Goal: Information Seeking & Learning: Learn about a topic

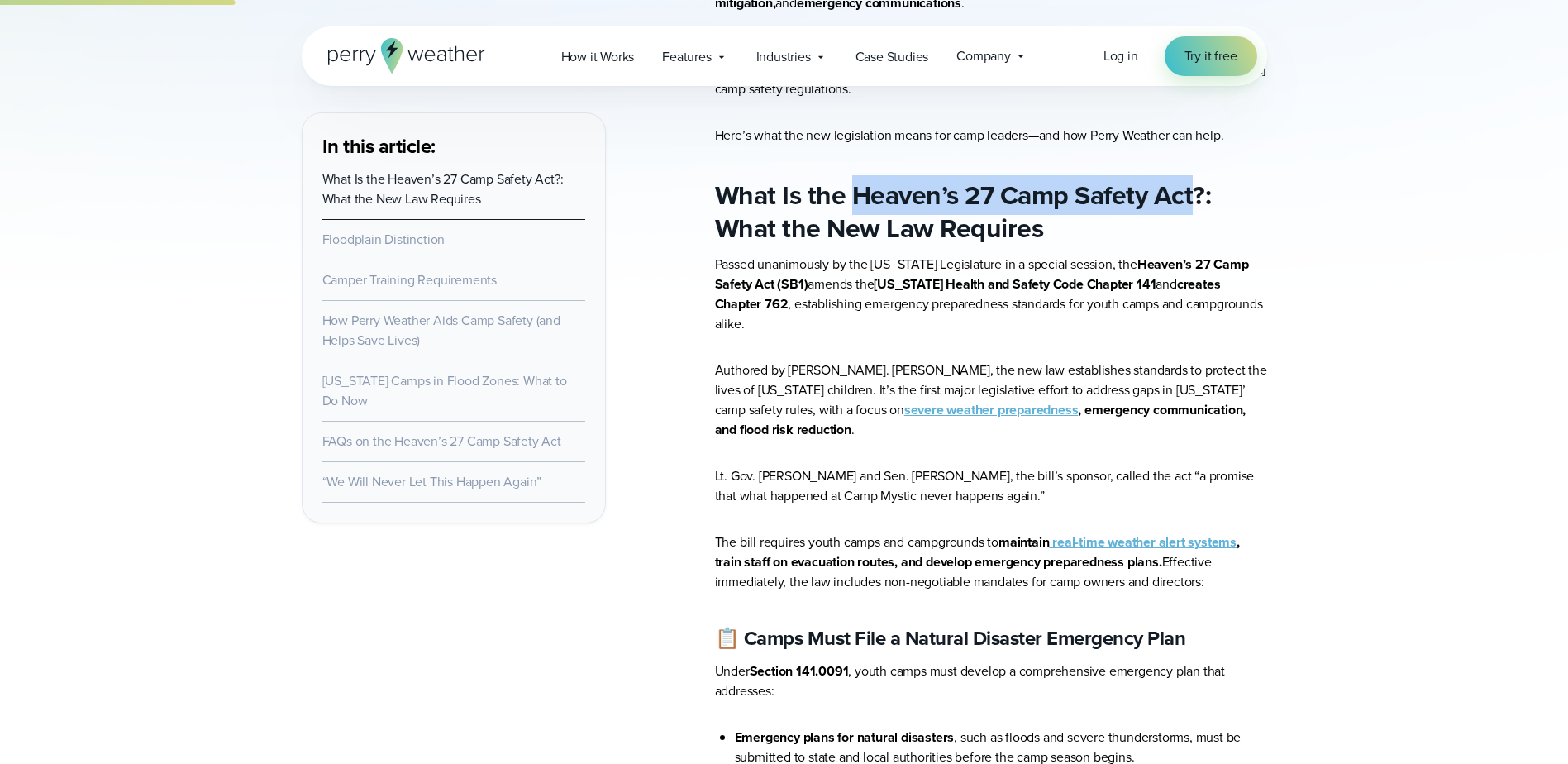
drag, startPoint x: 857, startPoint y: 195, endPoint x: 1193, endPoint y: 195, distance: 336.0
click at [1193, 195] on strong "What Is the Heaven’s 27 Camp Safety Act?: What the New Law Requires" at bounding box center [963, 211] width 497 height 72
copy strong "Heaven’s 27 Camp Safety Act"
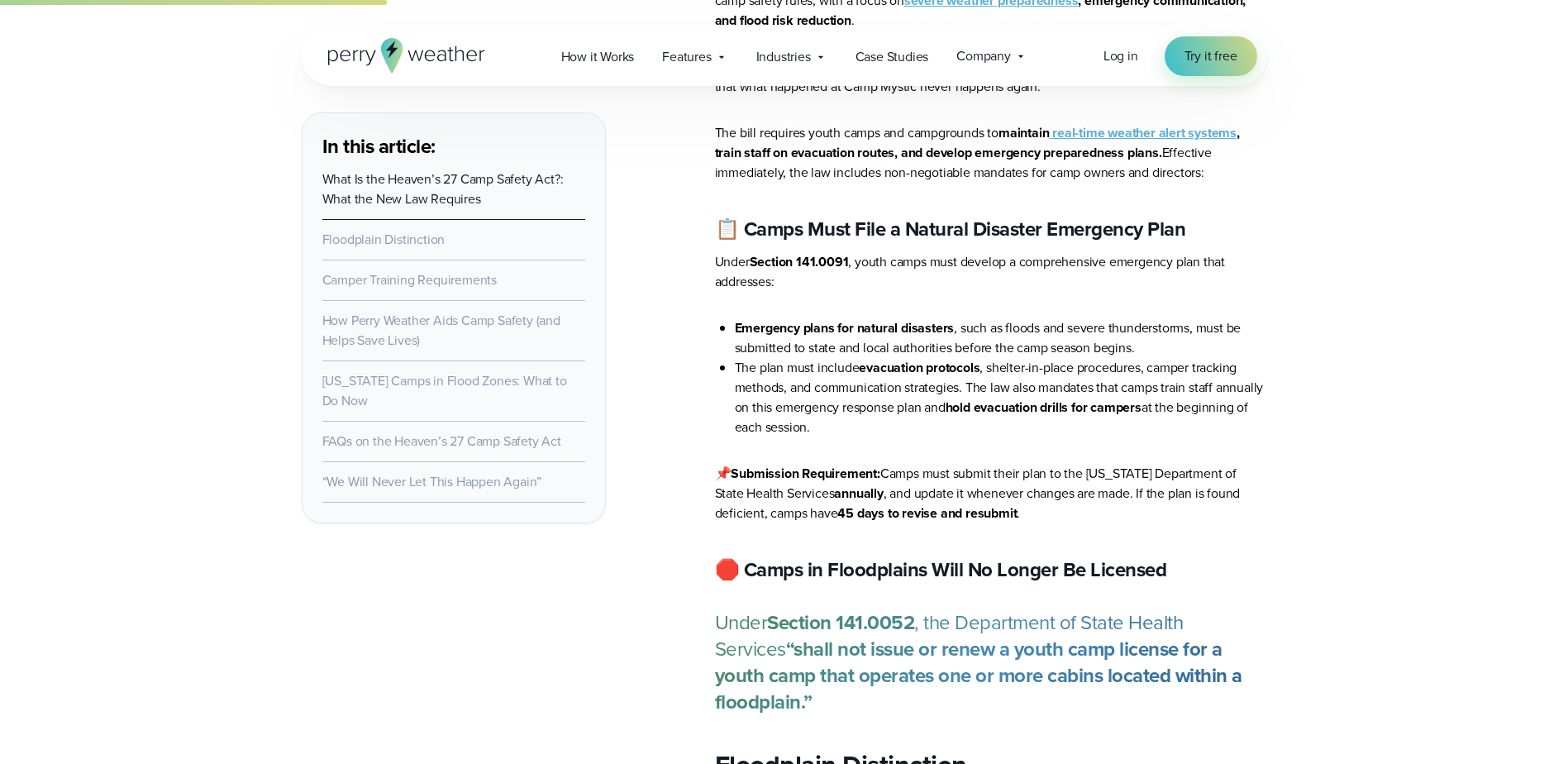
scroll to position [1240, 0]
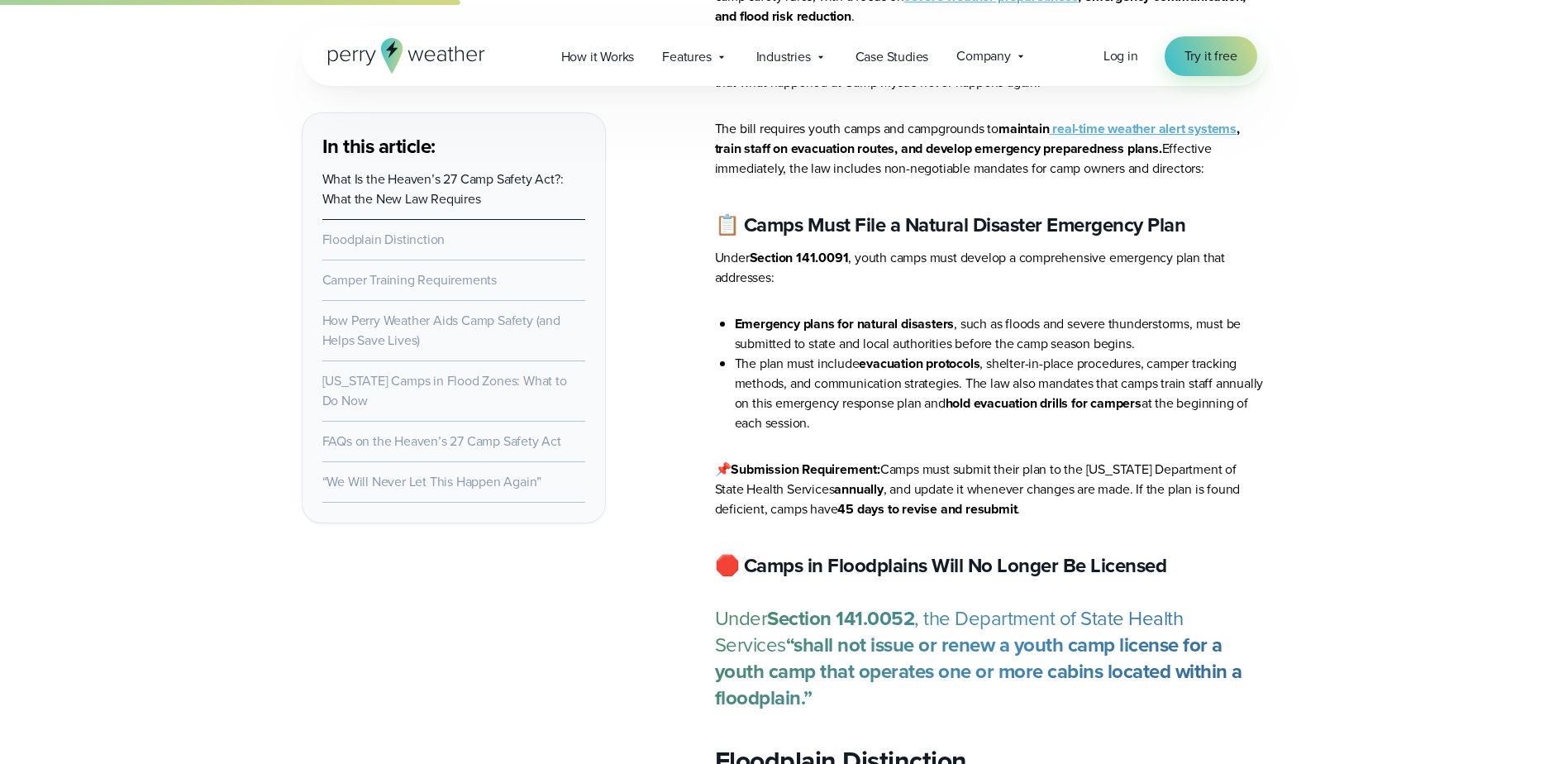
drag, startPoint x: 874, startPoint y: 239, endPoint x: 1070, endPoint y: 247, distance: 196.2
click at [1070, 248] on p "Under Section 141.0091 , youth camps must develop a comprehensive emergency pla…" at bounding box center [991, 268] width 553 height 40
click at [1027, 253] on p "Under Section 141.0091 , youth camps must develop a comprehensive emergency pla…" at bounding box center [991, 268] width 553 height 40
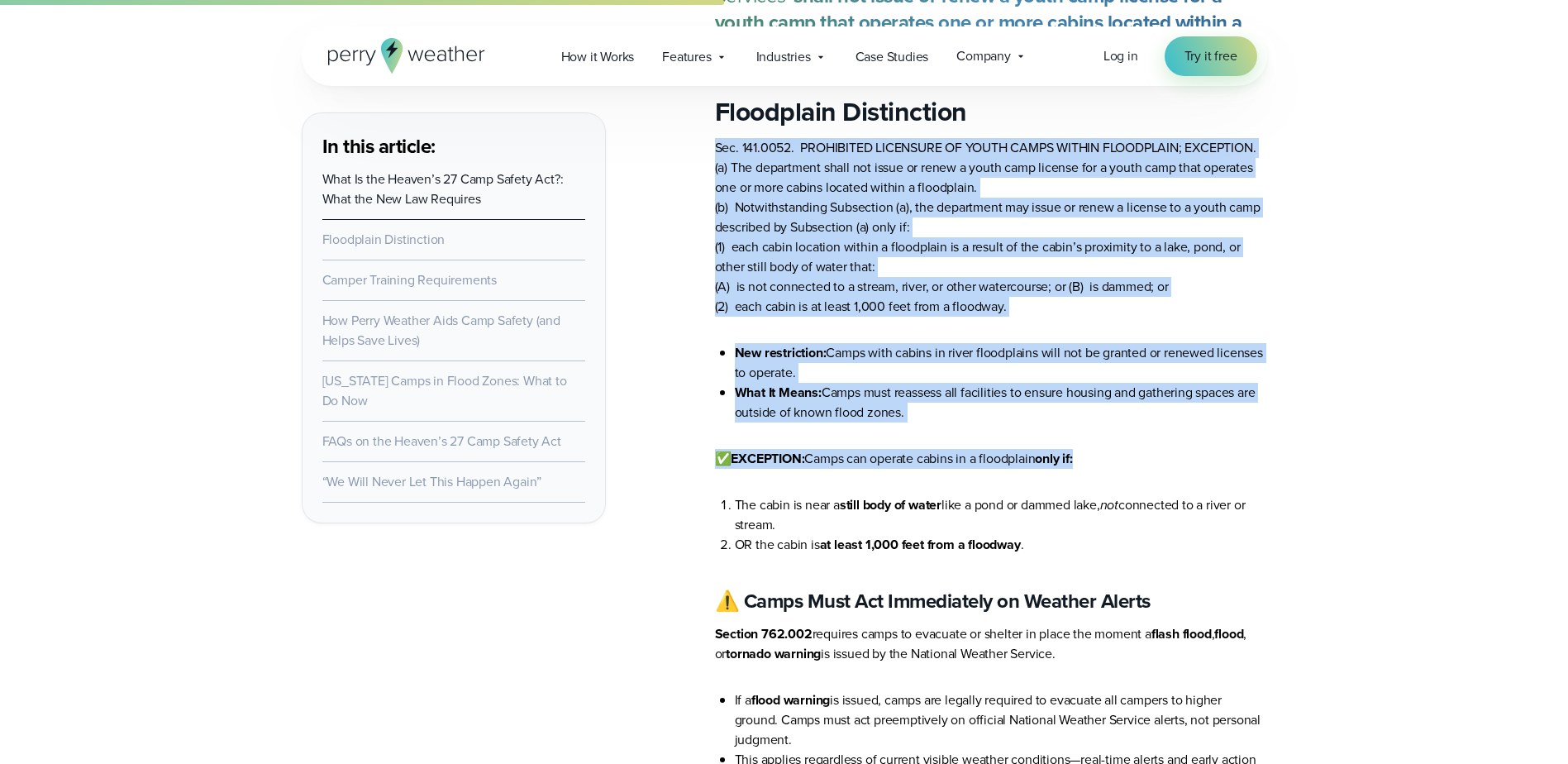
scroll to position [1902, 0]
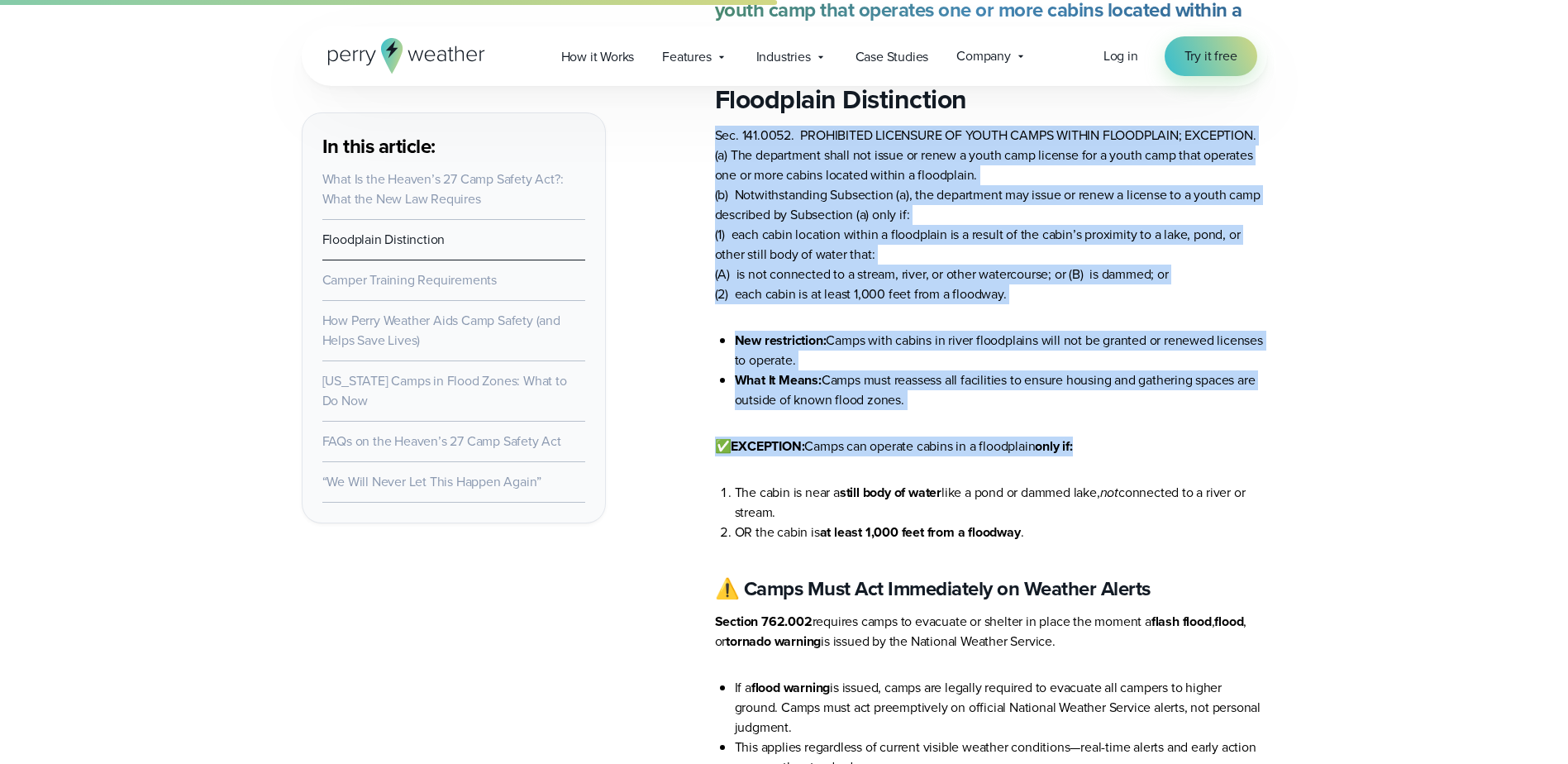
drag, startPoint x: 1054, startPoint y: 282, endPoint x: 1287, endPoint y: 342, distance: 240.6
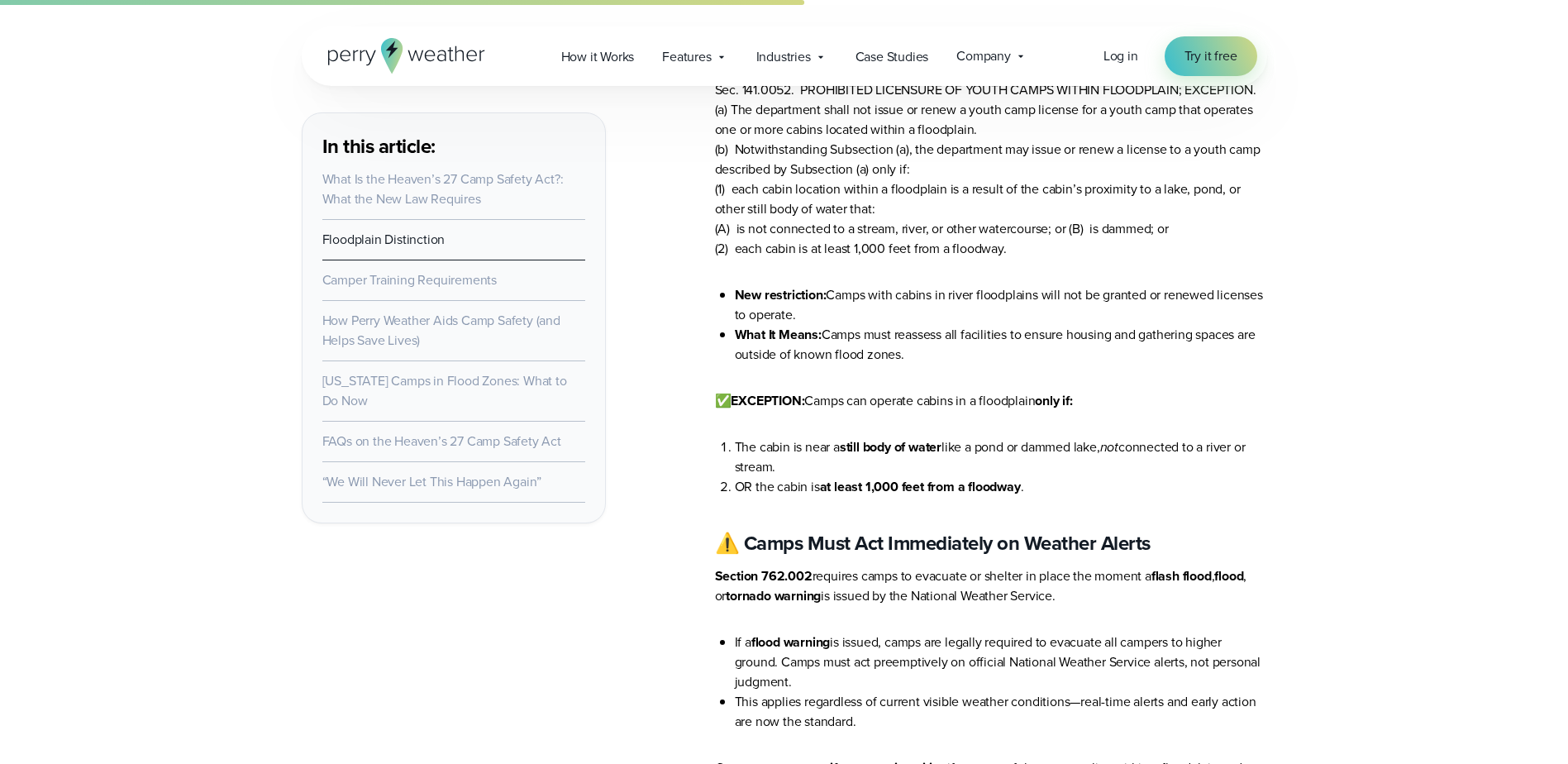
scroll to position [1984, 0]
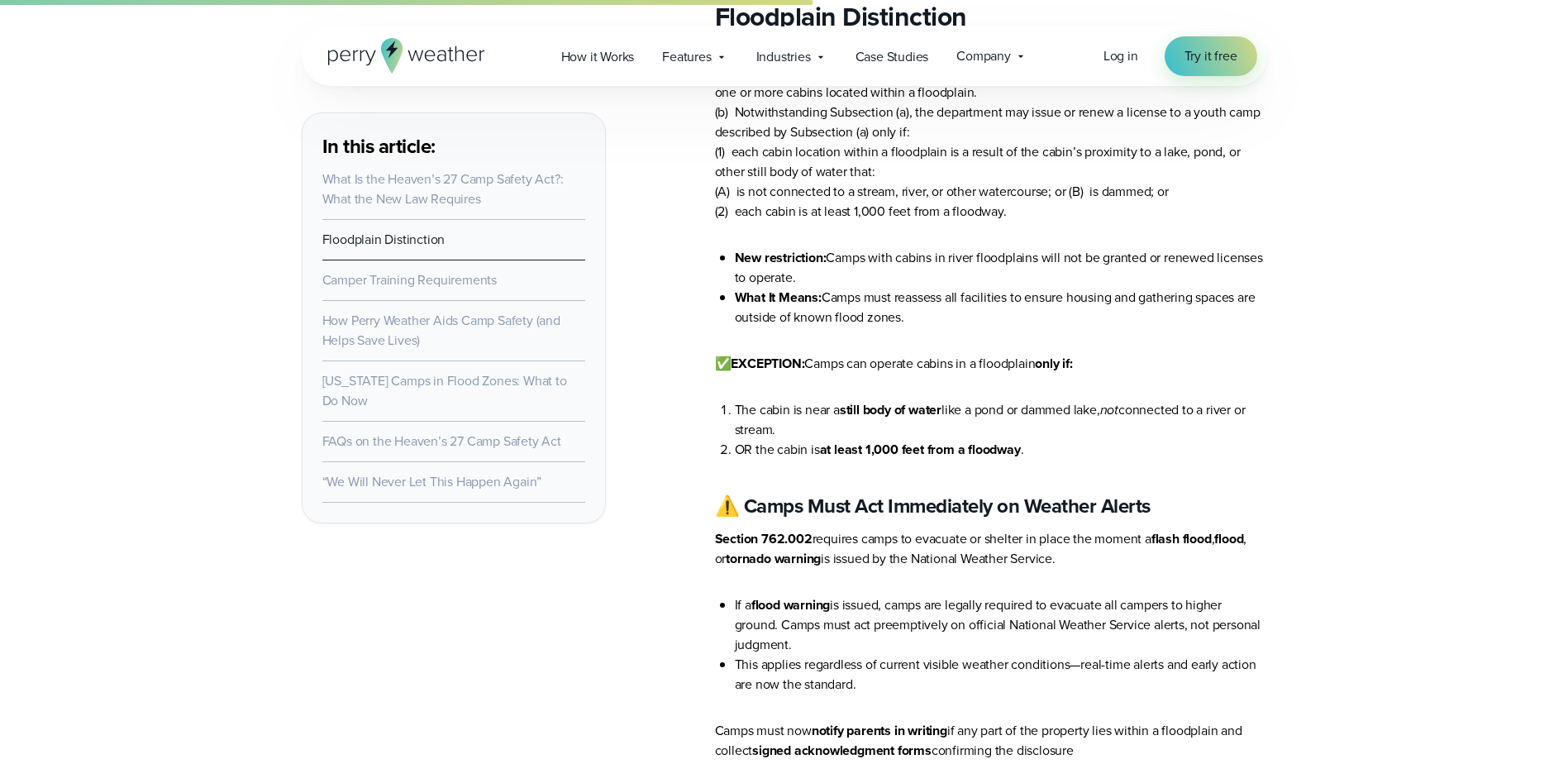
drag, startPoint x: 1113, startPoint y: 355, endPoint x: 1116, endPoint y: 396, distance: 41.1
drag, startPoint x: 1116, startPoint y: 396, endPoint x: 1061, endPoint y: 402, distance: 55.3
click at [1061, 440] on li "OR the cabin is at least 1,000 feet from a floodway ." at bounding box center [1001, 450] width 532 height 20
click at [1233, 400] on li "The cabin is near a still body of water like a pond or dammed lake, not connect…" at bounding box center [1001, 420] width 532 height 40
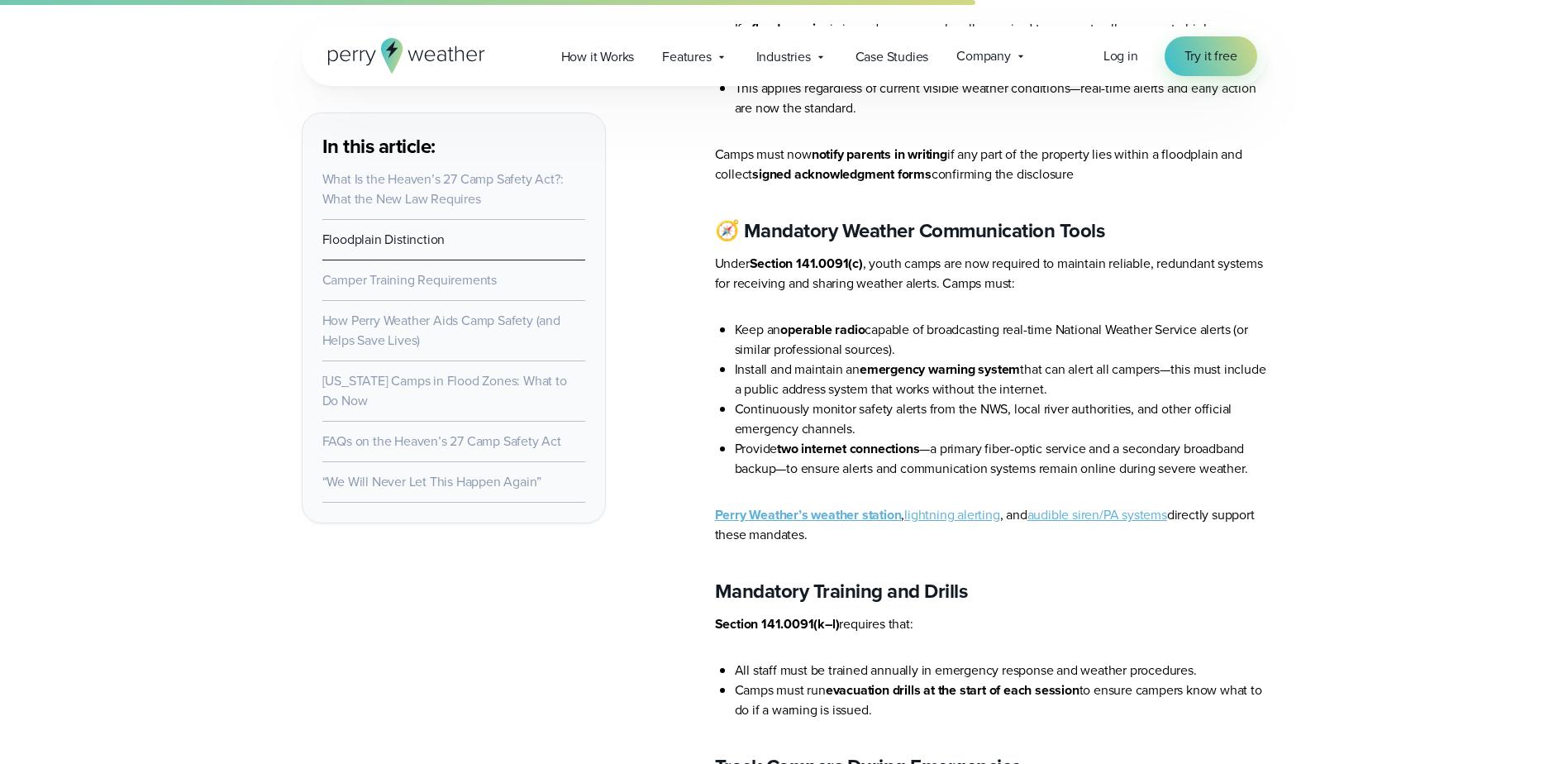
scroll to position [2563, 0]
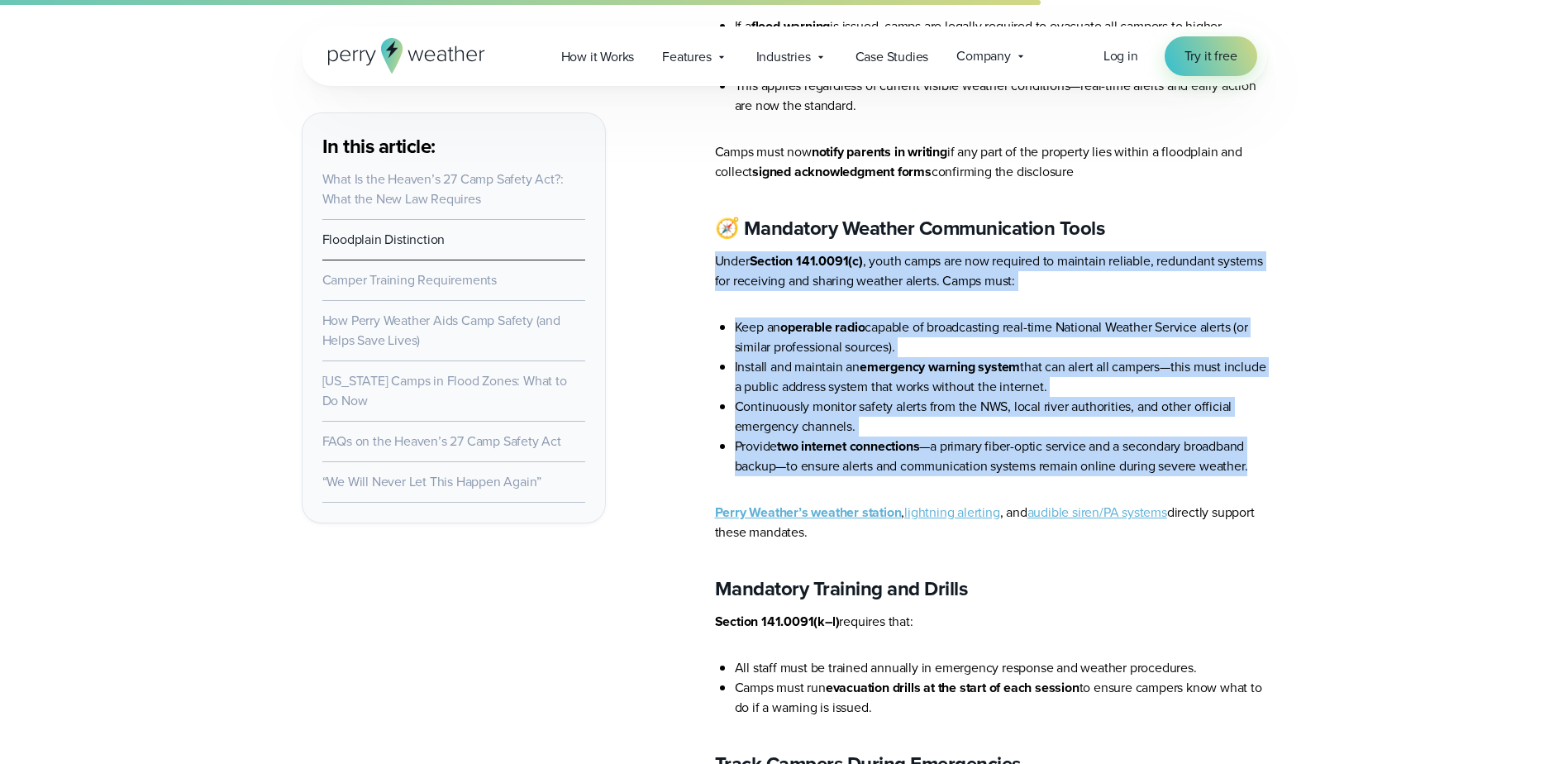
drag, startPoint x: 1248, startPoint y: 212, endPoint x: 1294, endPoint y: 432, distance: 224.8
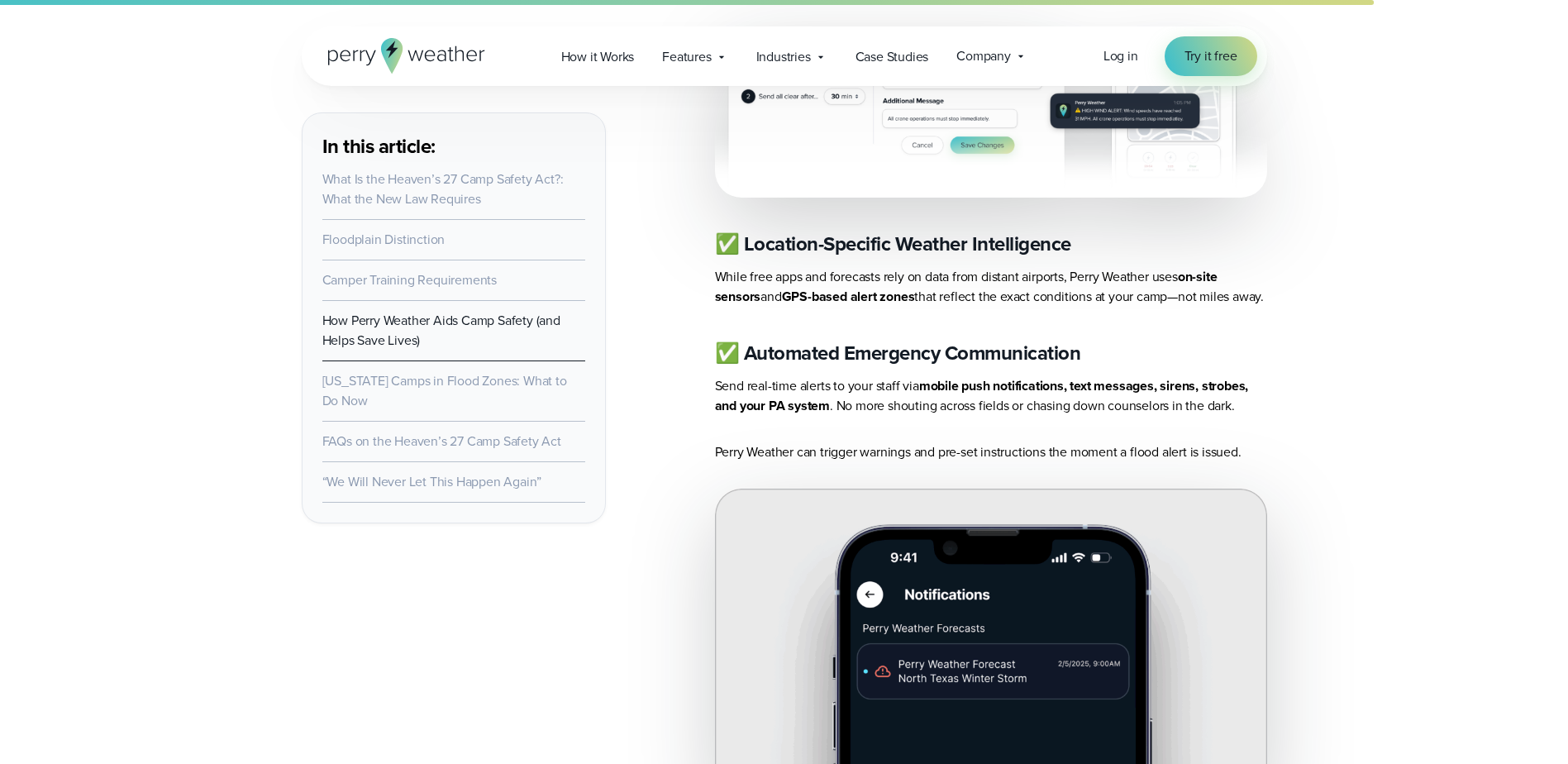
scroll to position [4216, 0]
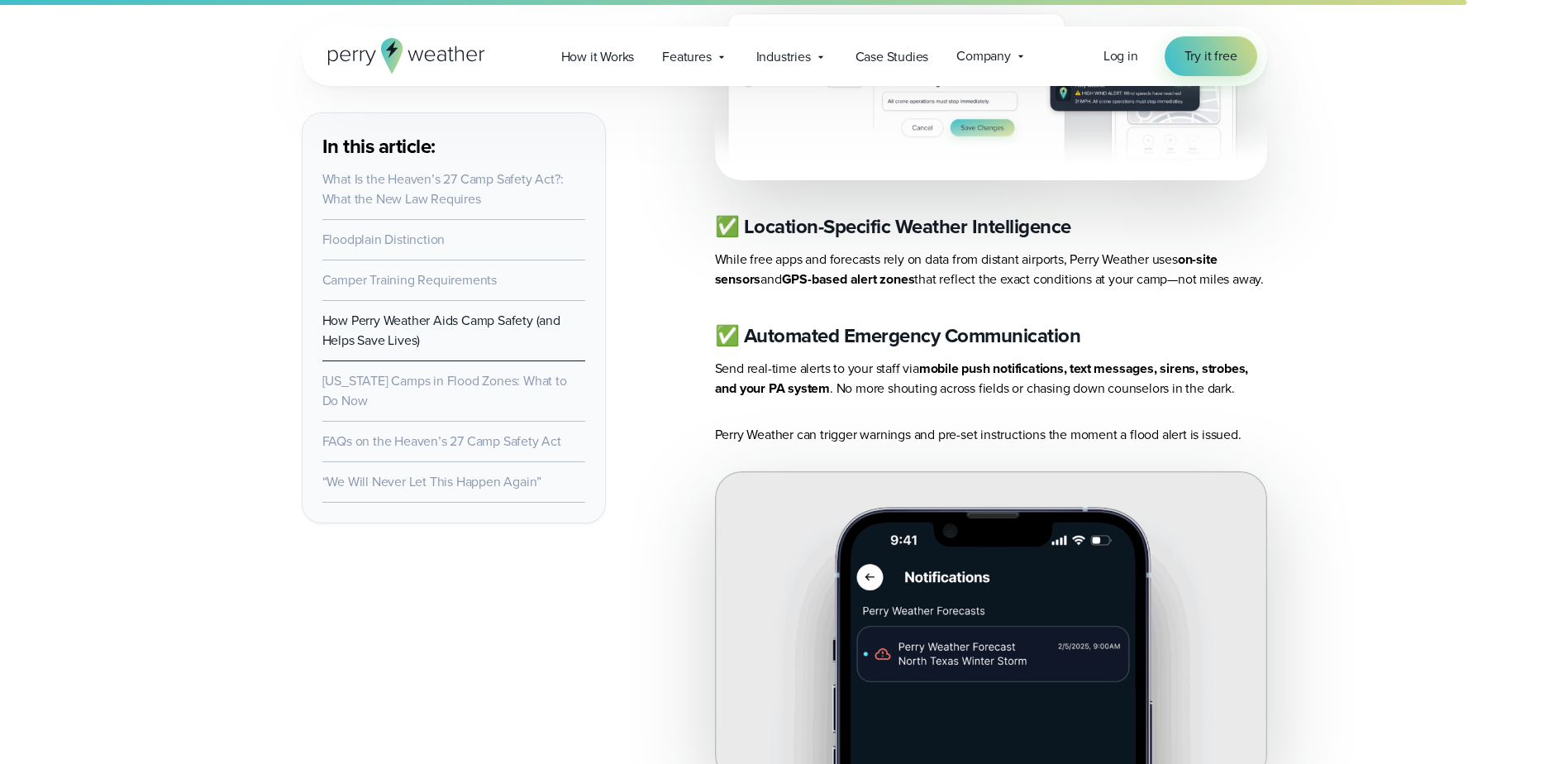
drag, startPoint x: 1077, startPoint y: 198, endPoint x: 1330, endPoint y: 296, distance: 271.3
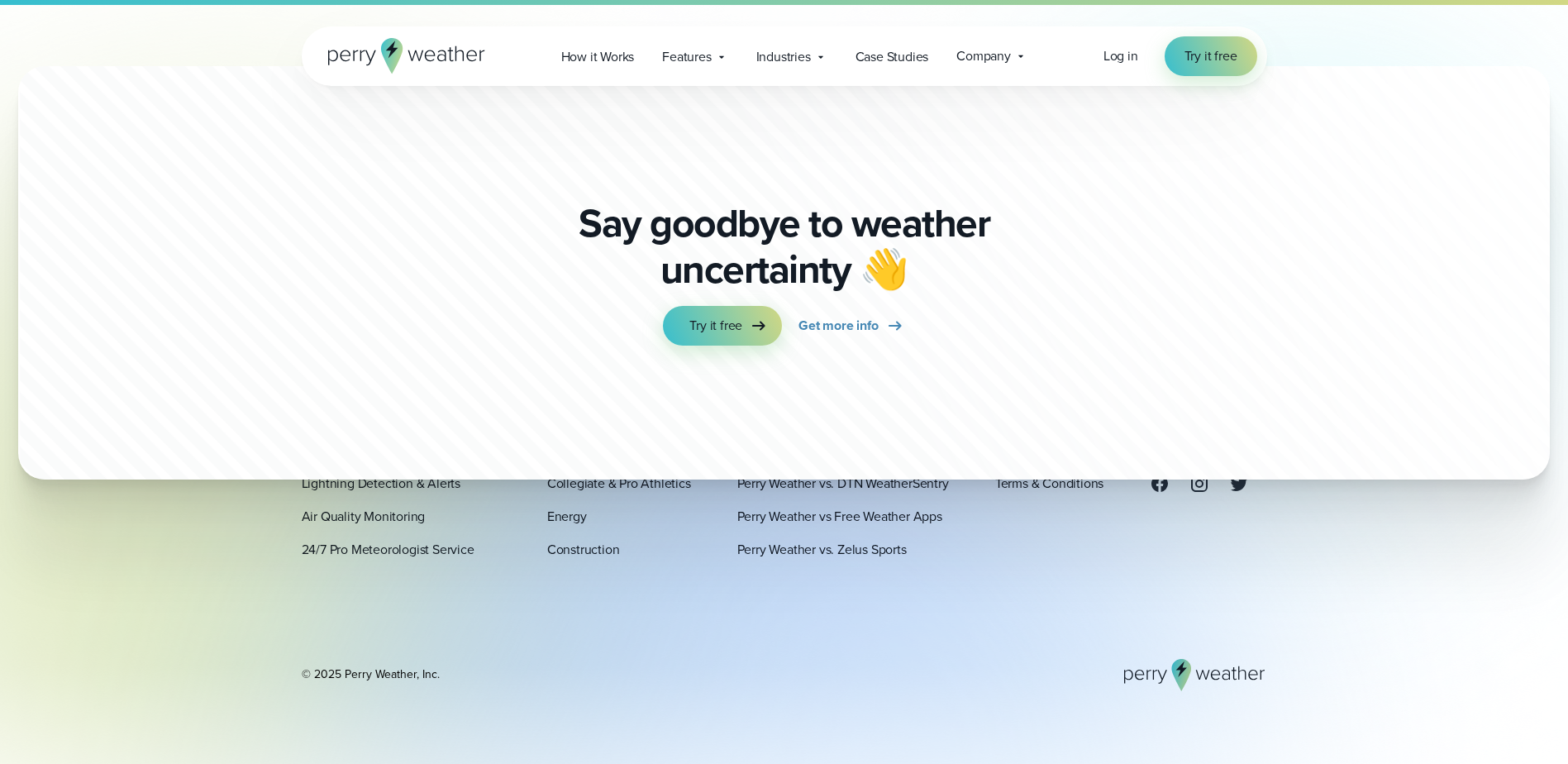
scroll to position [6767, 0]
